Goal: Information Seeking & Learning: Learn about a topic

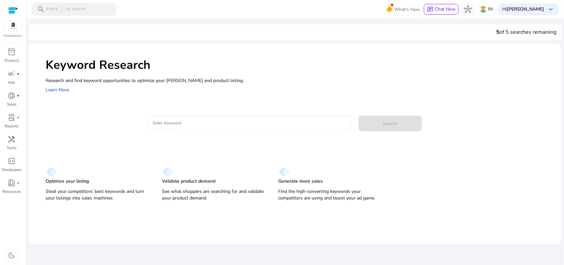
click at [258, 123] on input "Enter Keyword" at bounding box center [250, 122] width 194 height 7
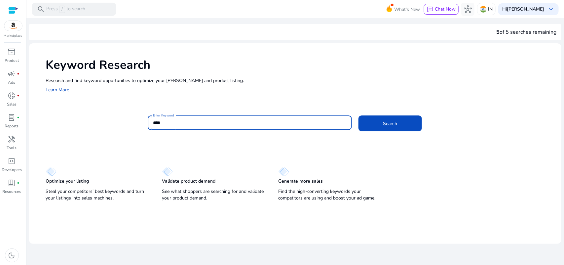
type input "****"
click at [359, 115] on button "Search" at bounding box center [390, 123] width 63 height 16
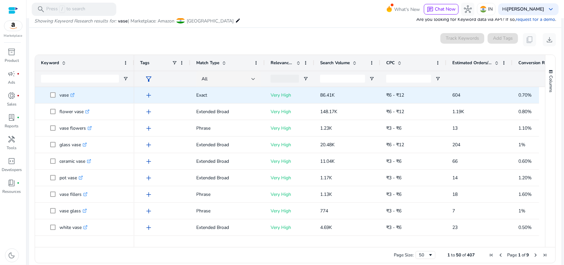
scroll to position [79, 0]
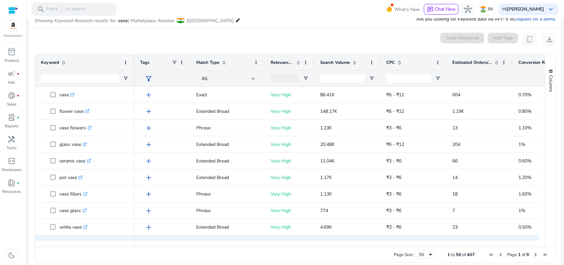
drag, startPoint x: 368, startPoint y: 243, endPoint x: 382, endPoint y: 239, distance: 15.3
click at [382, 239] on div "Keyword Tags Match Type CPC" at bounding box center [290, 151] width 510 height 192
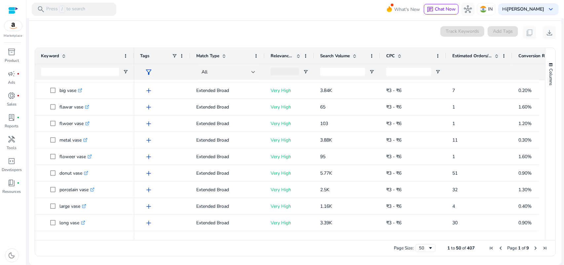
scroll to position [204, 0]
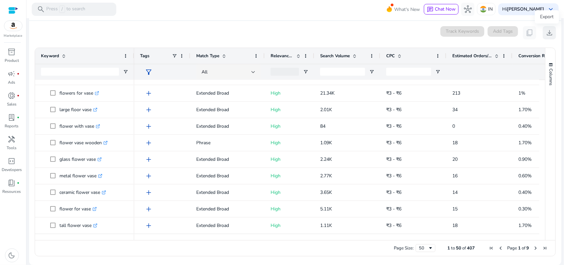
click at [548, 32] on span "download" at bounding box center [550, 33] width 8 height 8
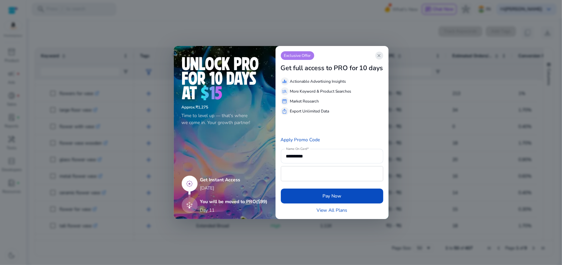
click at [381, 54] on span "close" at bounding box center [379, 55] width 5 height 5
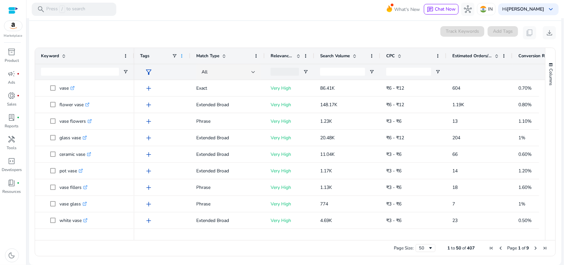
click at [182, 56] on span at bounding box center [181, 55] width 5 height 5
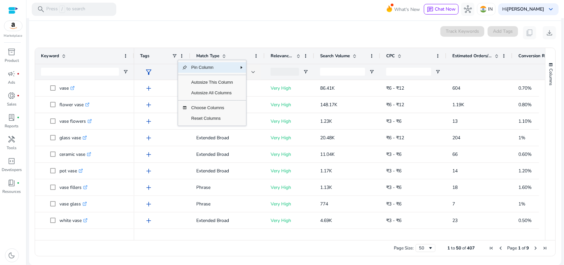
click at [210, 35] on div "0 keyword(s) selected Track Keywords Add Tags content_copy download" at bounding box center [295, 32] width 522 height 13
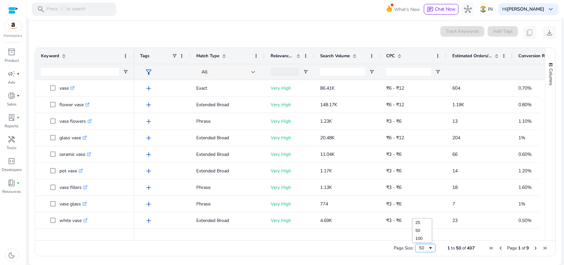
click at [431, 249] on div "50" at bounding box center [426, 248] width 20 height 8
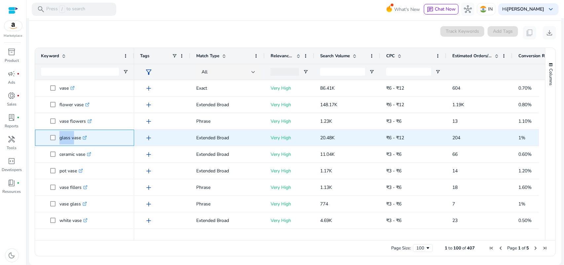
drag, startPoint x: 58, startPoint y: 139, endPoint x: 71, endPoint y: 139, distance: 13.2
click at [71, 139] on span "glass vase .st0{fill:#2c8af8}" at bounding box center [89, 138] width 78 height 14
copy span "glass"
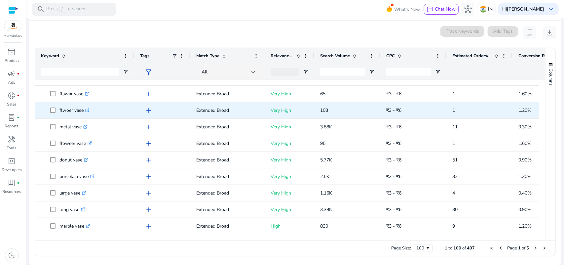
scroll to position [193, 0]
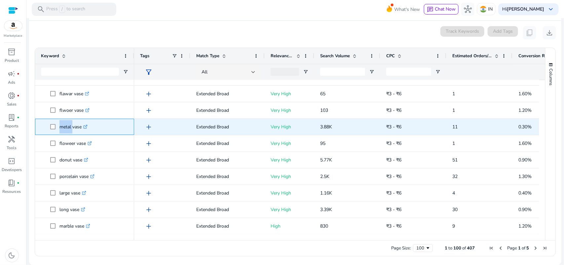
drag, startPoint x: 59, startPoint y: 123, endPoint x: 71, endPoint y: 130, distance: 13.9
click at [71, 130] on span "metal vase .st0{fill:#2c8af8}" at bounding box center [89, 127] width 78 height 14
copy span "metal"
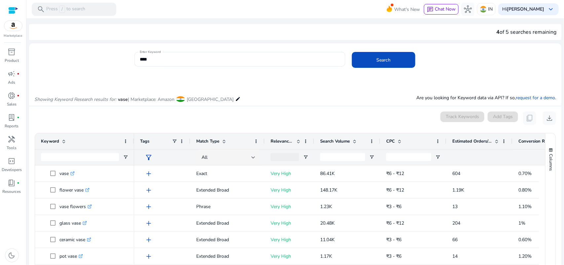
scroll to position [85, 0]
